Goal: Task Accomplishment & Management: Manage account settings

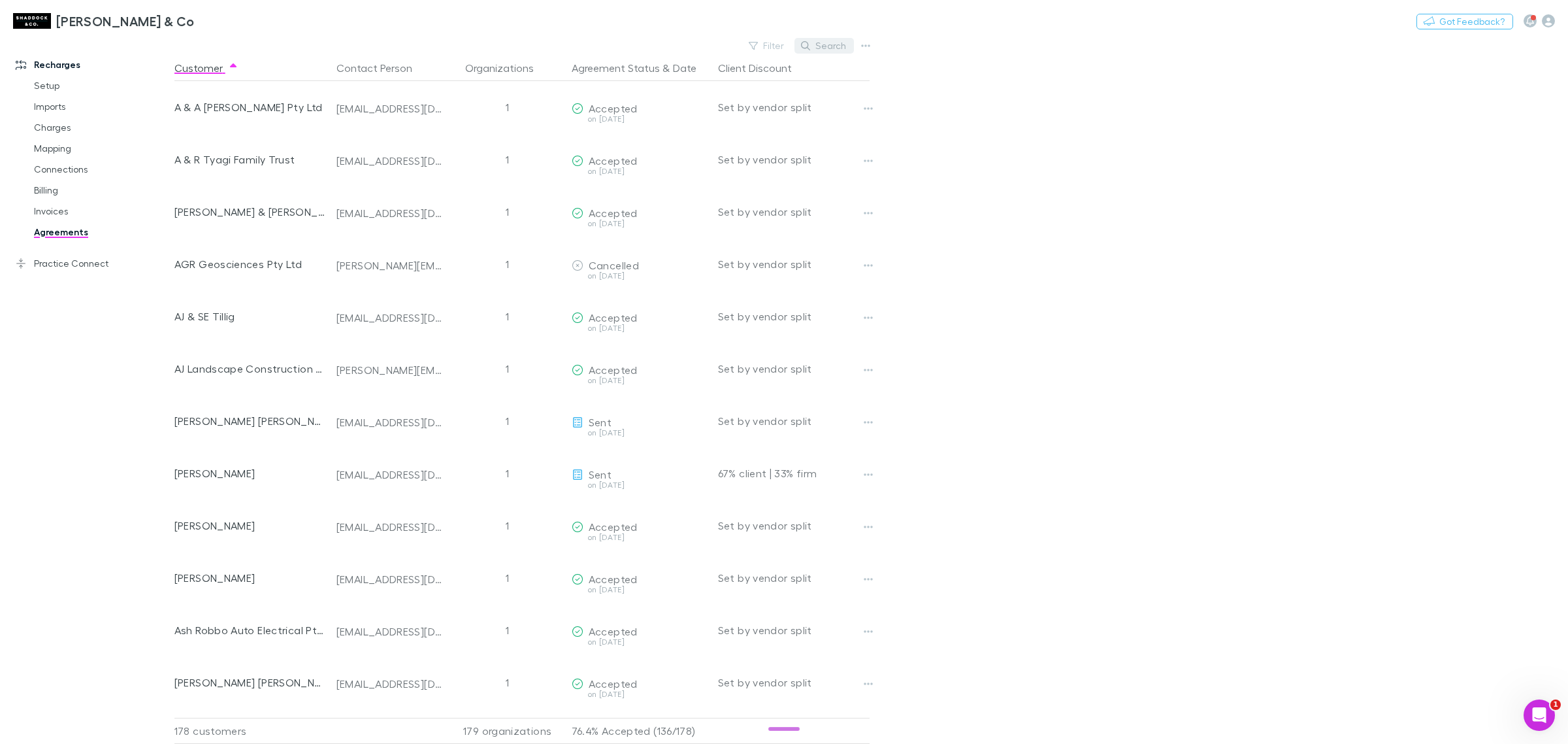
click at [833, 44] on button "Search" at bounding box center [824, 46] width 59 height 16
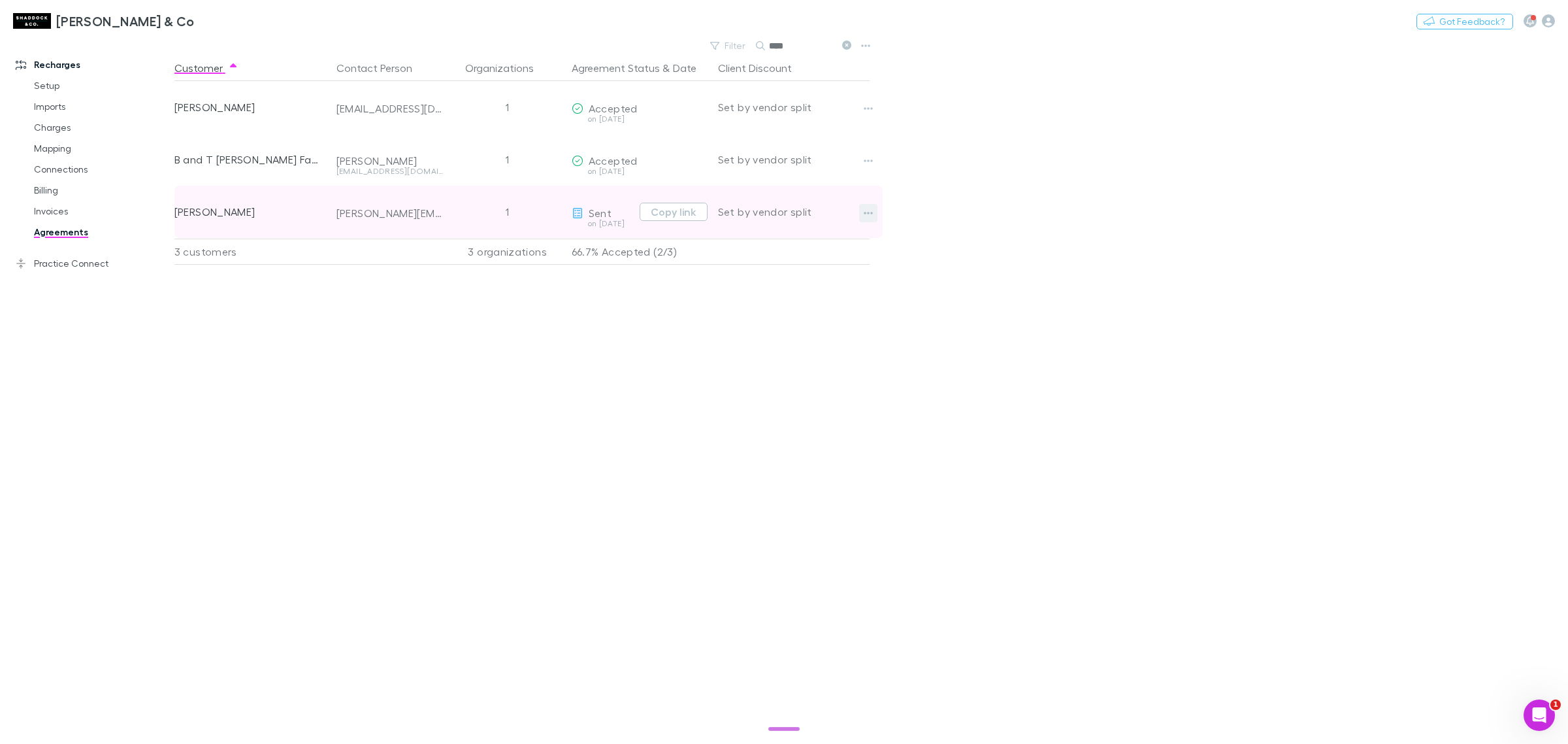
type input "****"
click at [864, 210] on icon "button" at bounding box center [868, 213] width 9 height 11
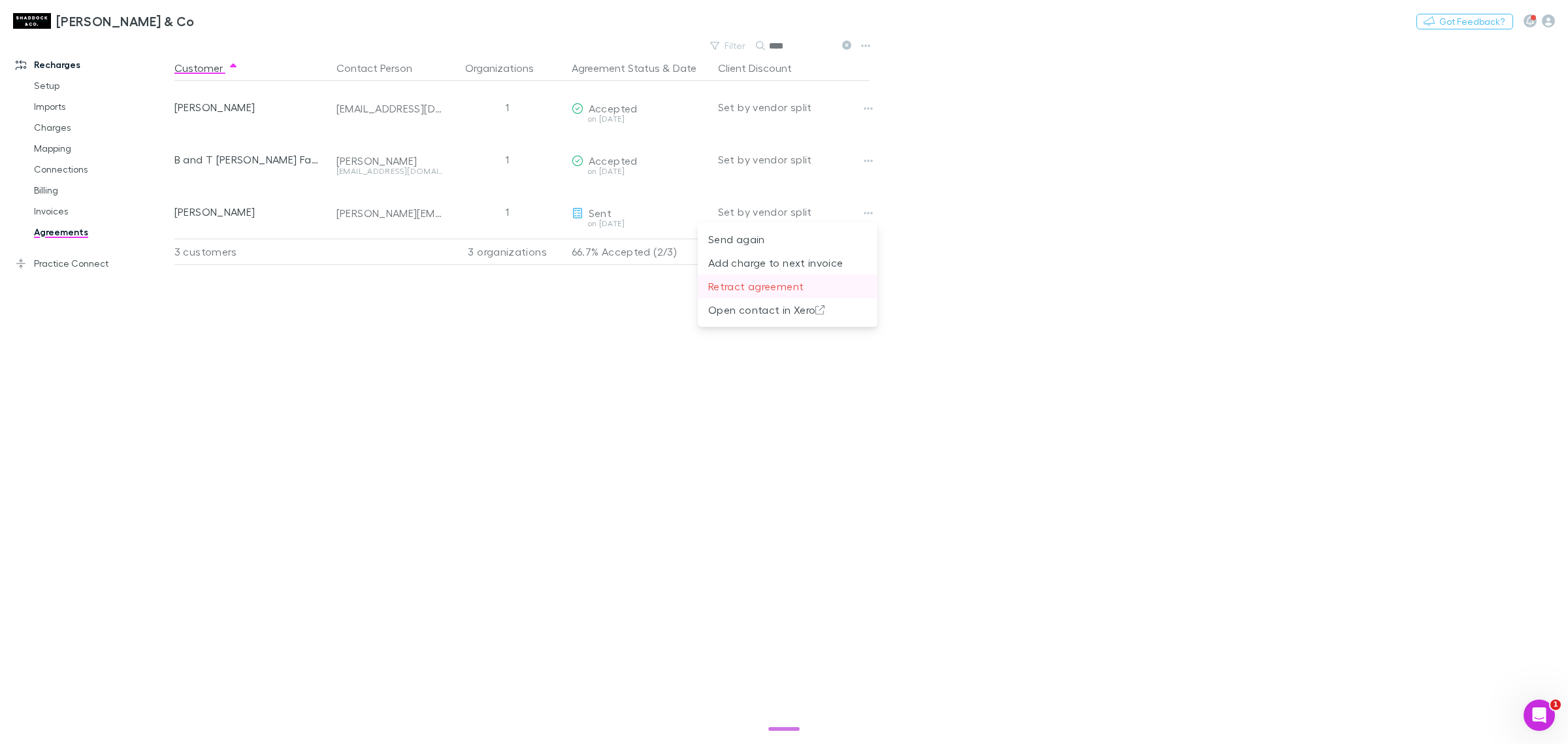
click at [824, 279] on p "Retract agreement" at bounding box center [787, 286] width 158 height 16
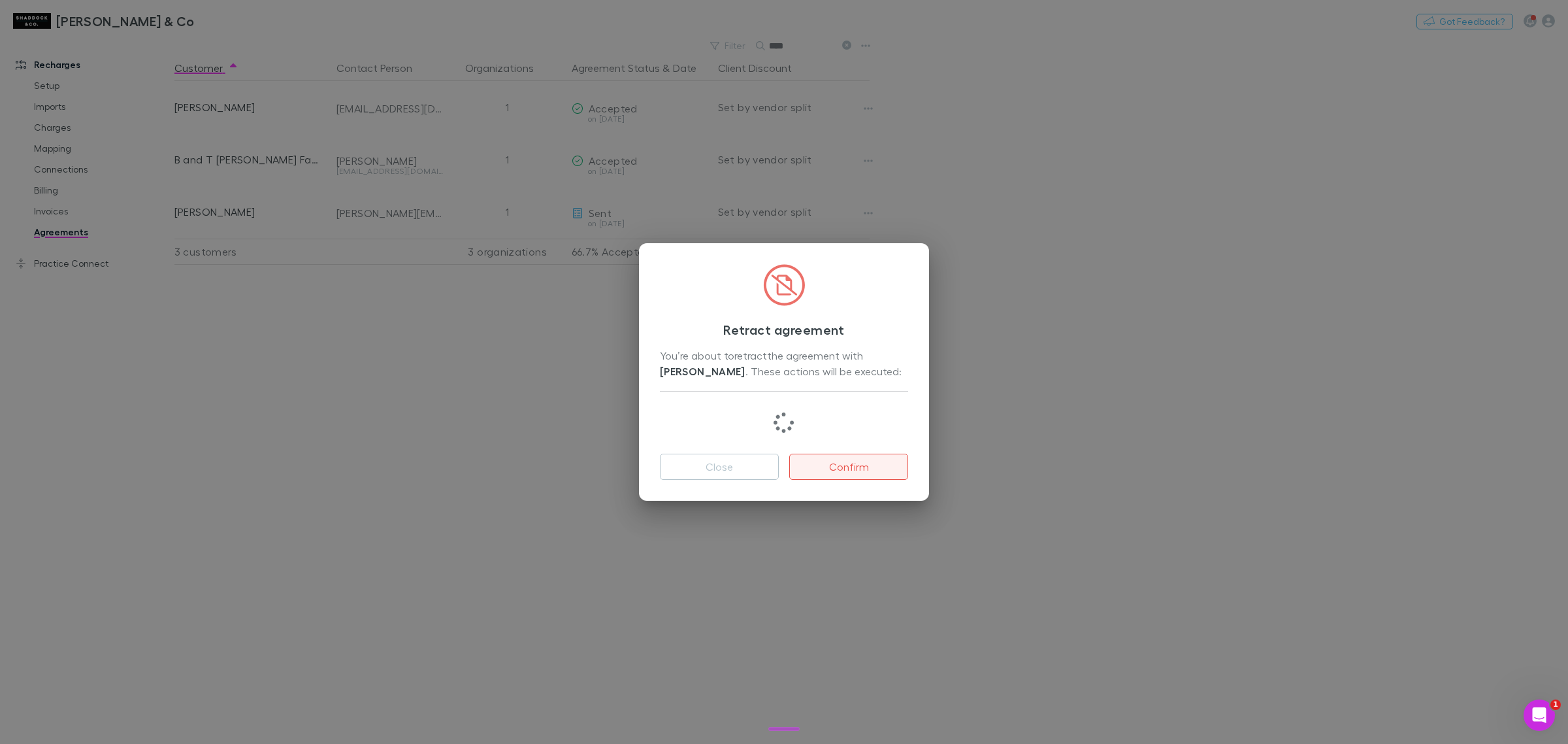
click at [845, 469] on button "Confirm" at bounding box center [848, 466] width 119 height 27
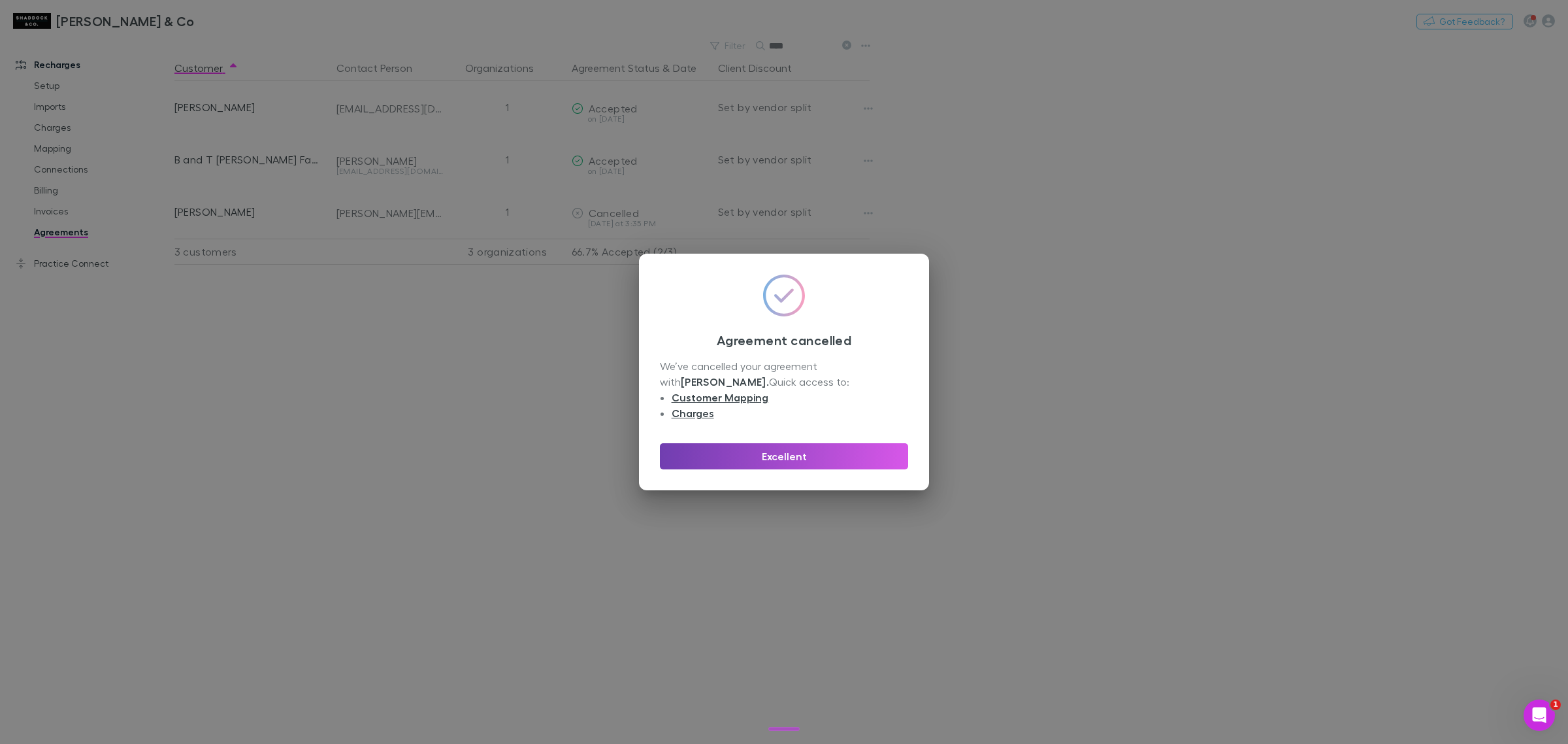
click at [723, 462] on button "Excellent" at bounding box center [784, 456] width 248 height 27
